Goal: Transaction & Acquisition: Purchase product/service

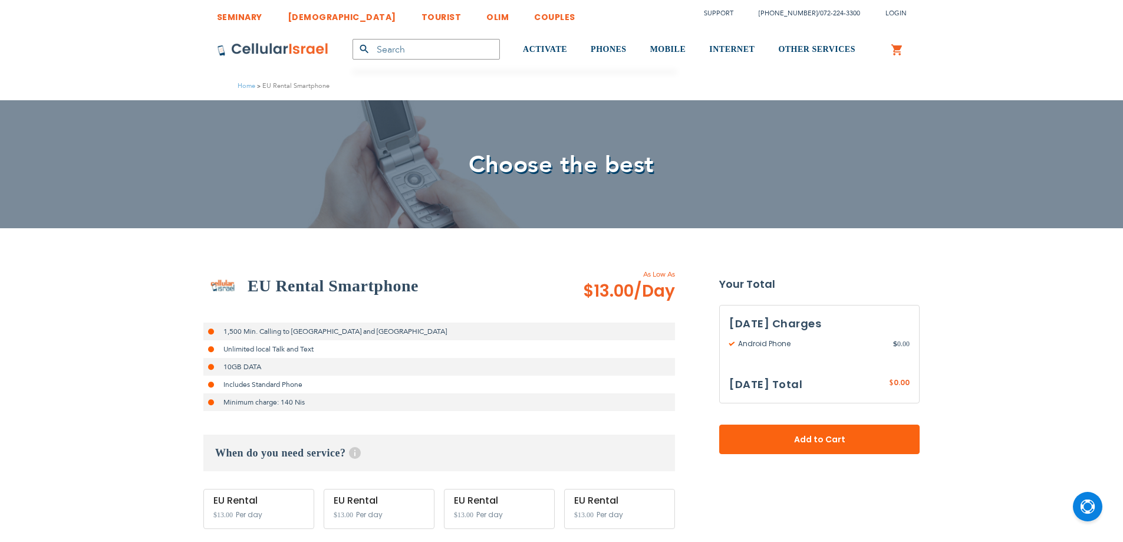
select select
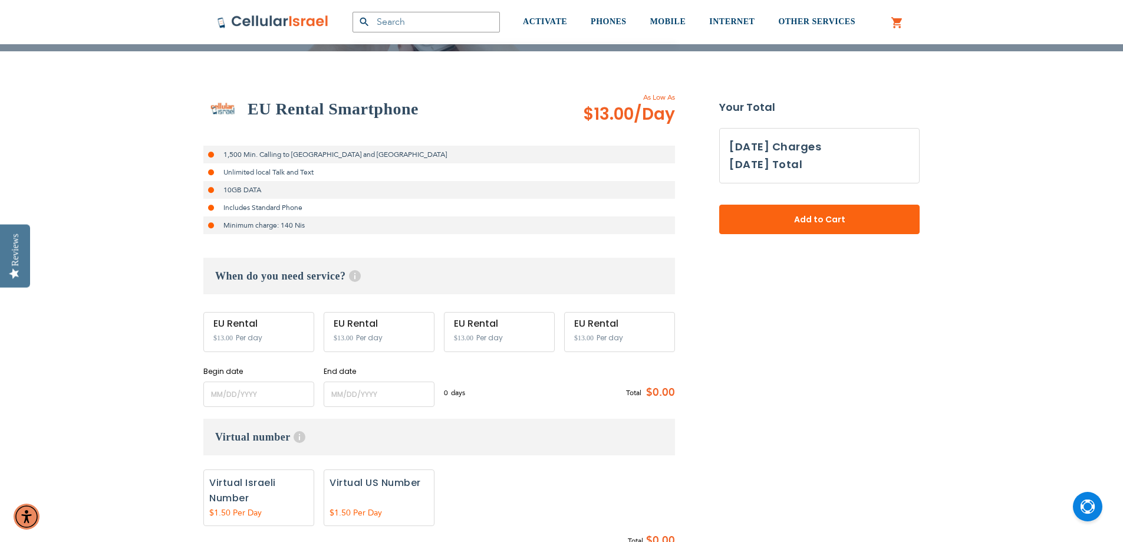
scroll to position [236, 0]
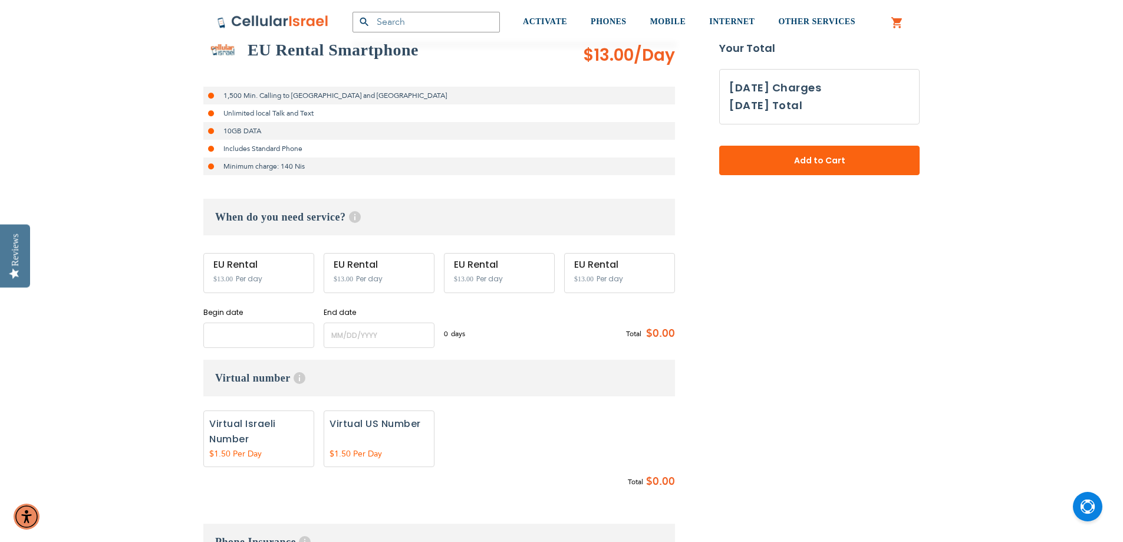
click at [285, 336] on input "name" at bounding box center [258, 334] width 111 height 25
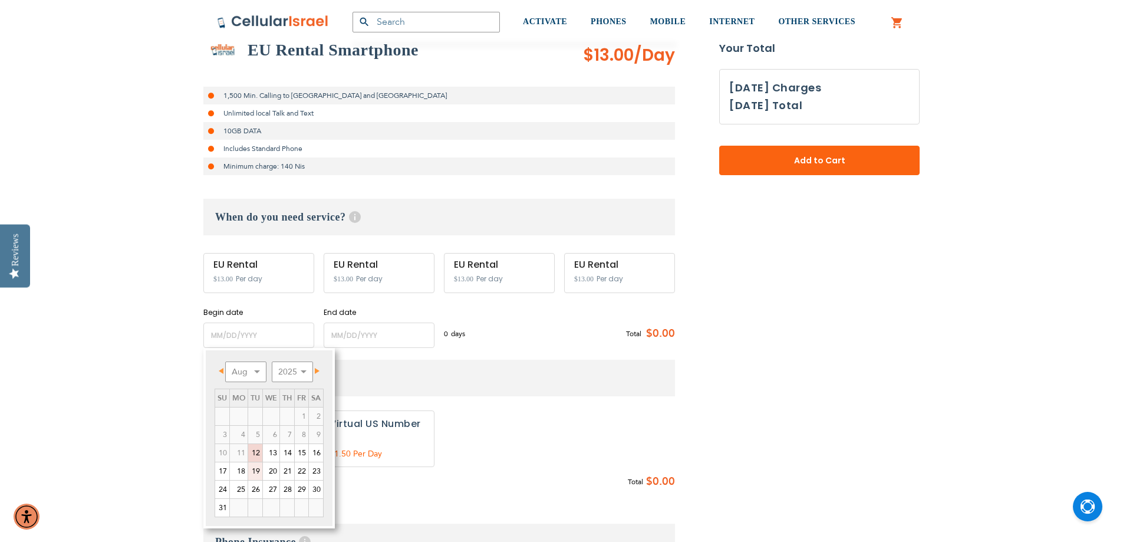
click at [258, 472] on link "19" at bounding box center [255, 471] width 14 height 18
type input "[DATE]"
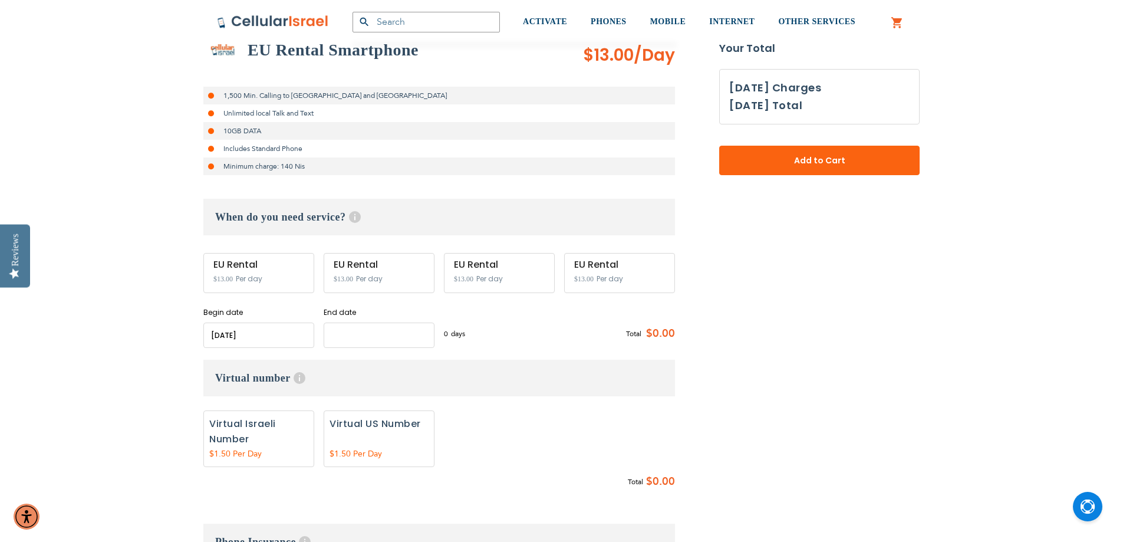
click at [376, 336] on input "name" at bounding box center [379, 334] width 111 height 25
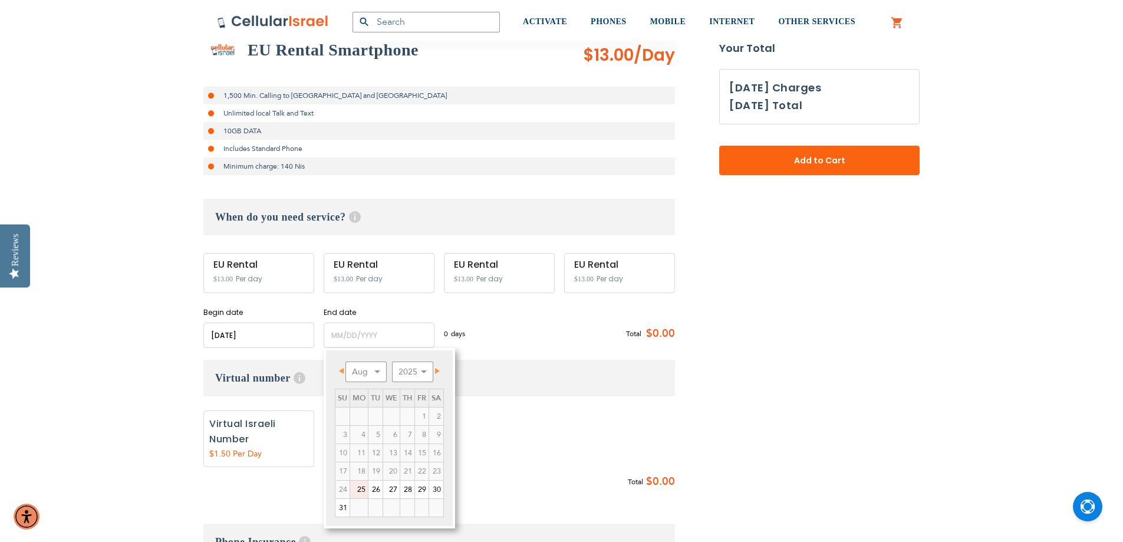
click at [360, 488] on link "25" at bounding box center [359, 489] width 18 height 18
type input "[DATE]"
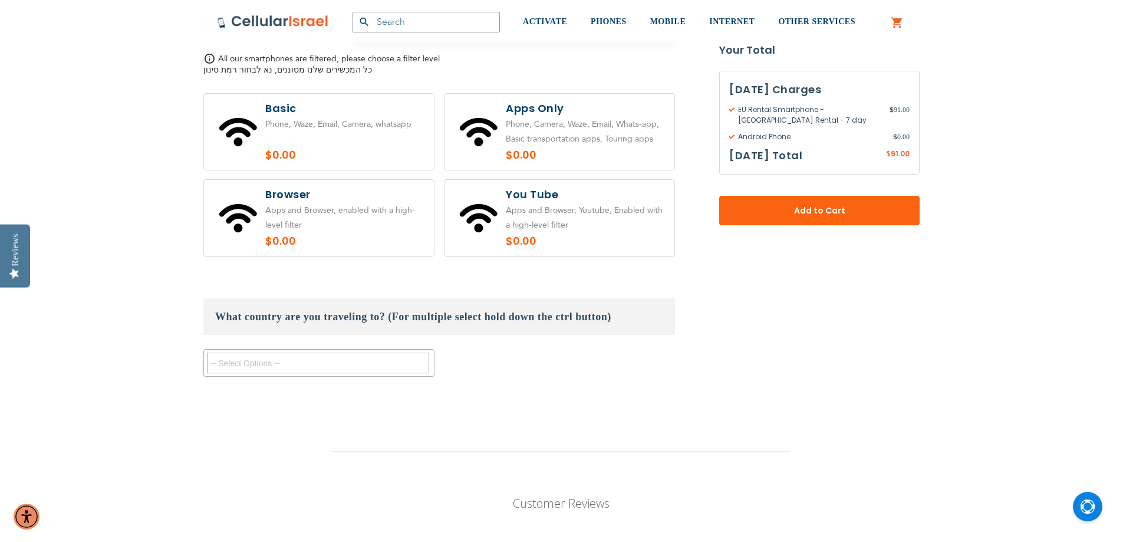
scroll to position [943, 0]
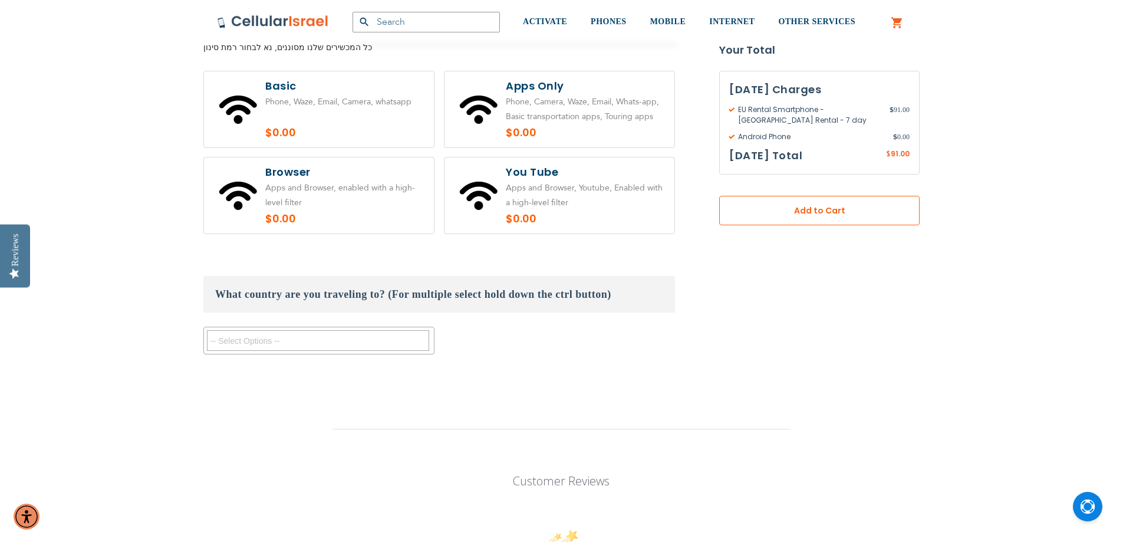
click at [838, 217] on button "Add to Cart" at bounding box center [819, 210] width 200 height 29
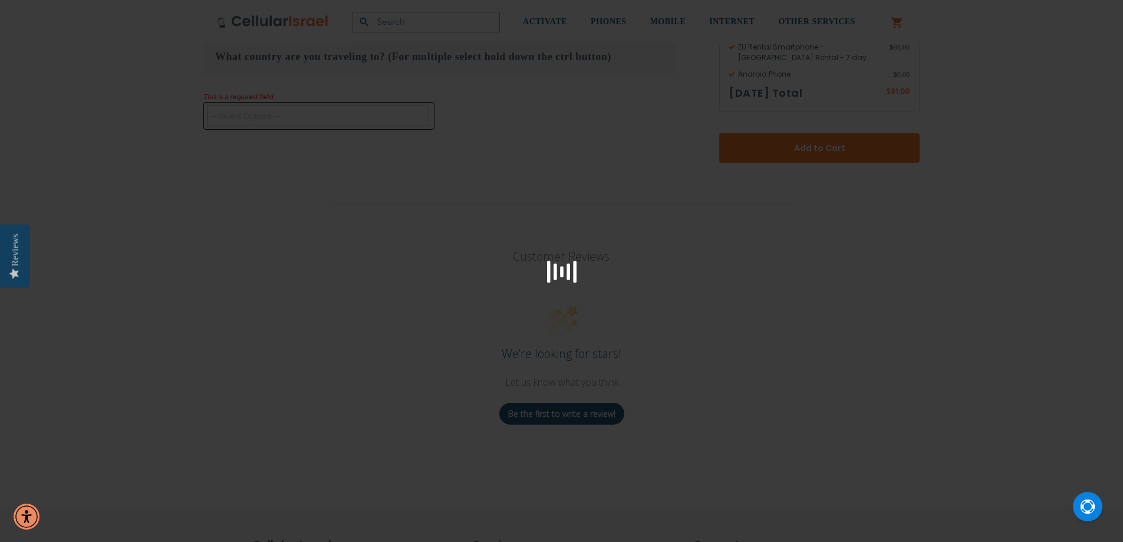
scroll to position [1181, 0]
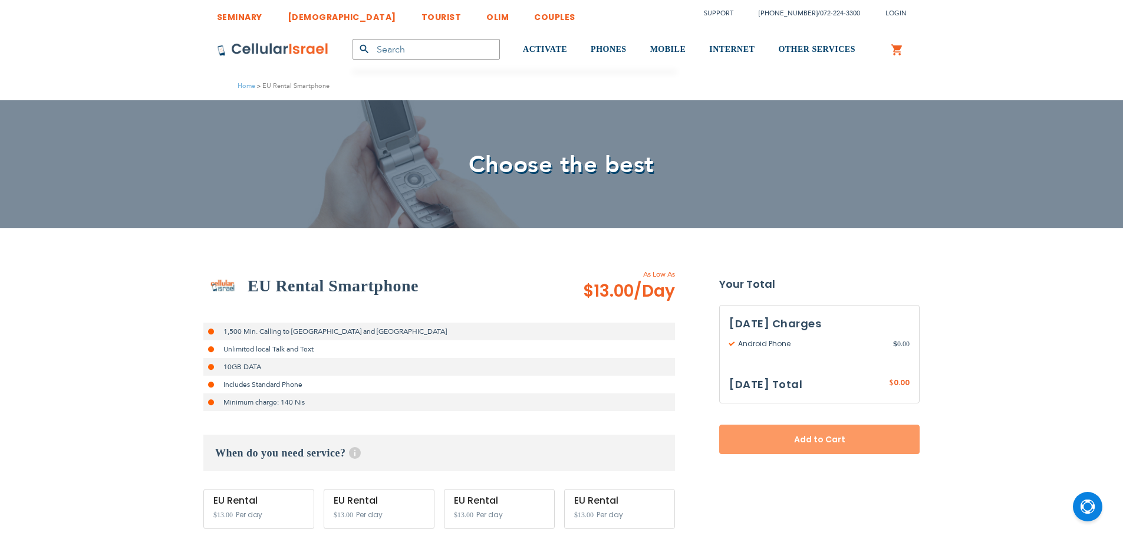
select select
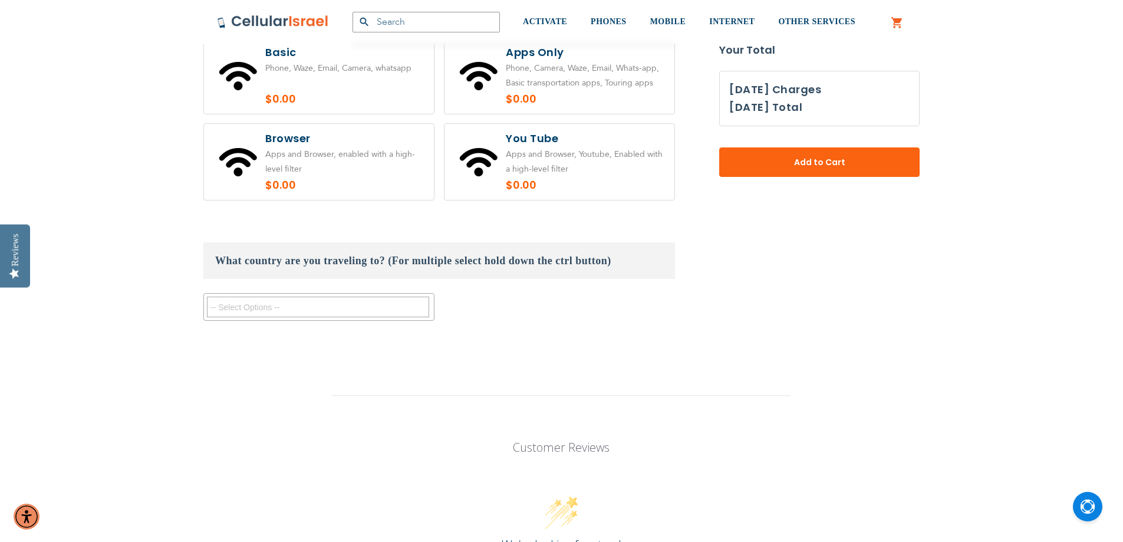
scroll to position [1179, 0]
